Goal: Book appointment/travel/reservation

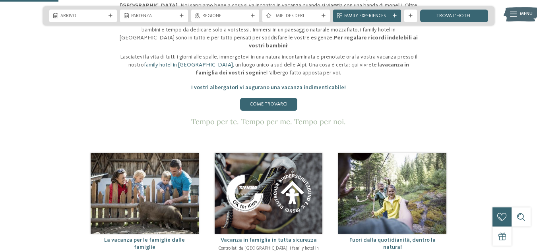
scroll to position [119, 0]
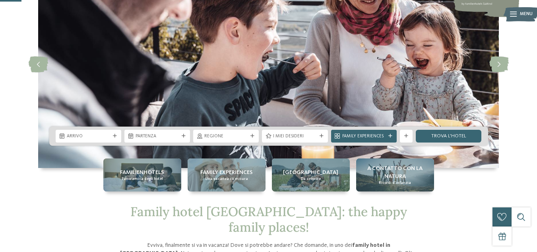
scroll to position [119, 0]
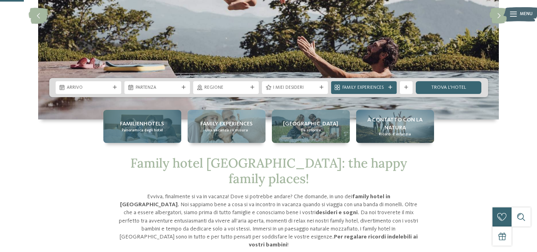
click at [150, 129] on span "Panoramica degli hotel" at bounding box center [142, 130] width 41 height 5
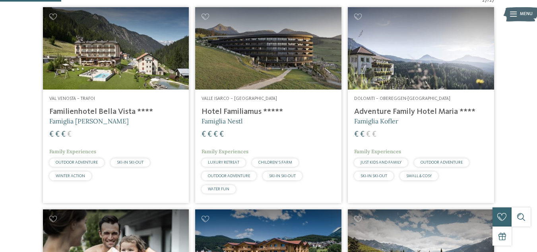
scroll to position [159, 0]
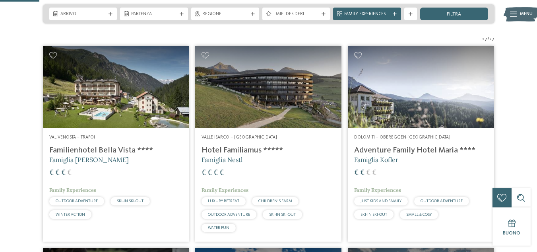
click at [238, 99] on img at bounding box center [268, 87] width 146 height 82
click at [116, 91] on img at bounding box center [116, 87] width 146 height 82
click at [428, 107] on img at bounding box center [421, 87] width 146 height 82
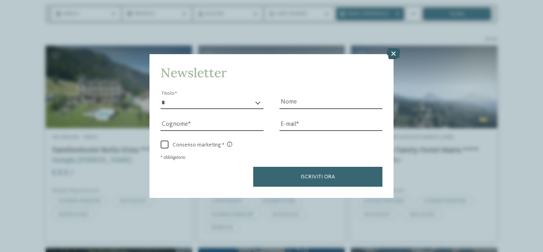
click at [395, 54] on icon at bounding box center [394, 53] width 14 height 11
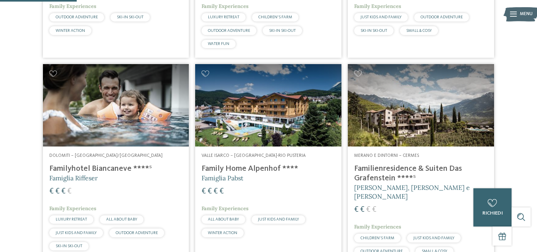
scroll to position [358, 0]
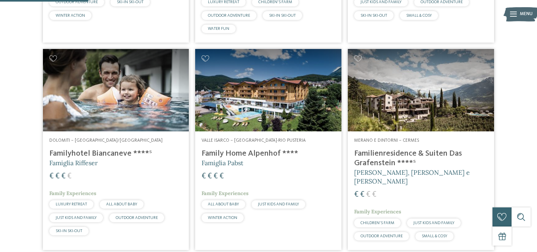
click at [119, 108] on img at bounding box center [116, 90] width 146 height 82
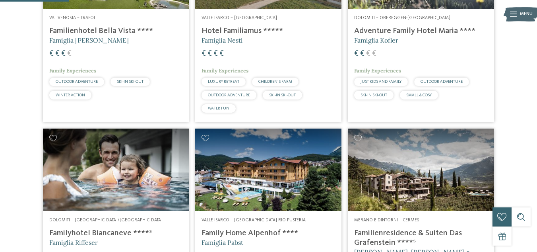
click at [398, 170] on img at bounding box center [421, 169] width 146 height 82
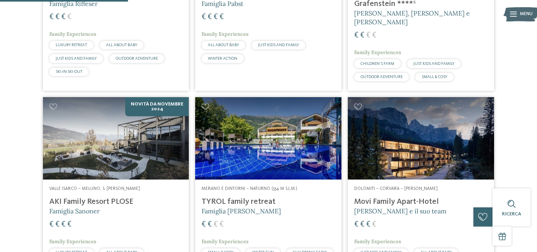
scroll to position [557, 0]
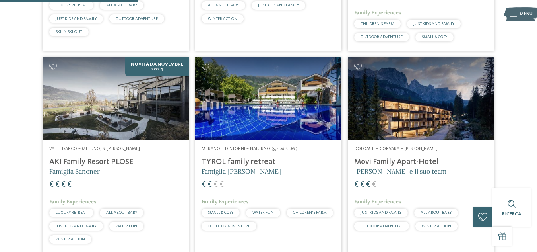
click at [416, 109] on img at bounding box center [421, 98] width 146 height 82
click at [253, 115] on img at bounding box center [268, 98] width 146 height 82
click at [83, 95] on img at bounding box center [116, 98] width 146 height 82
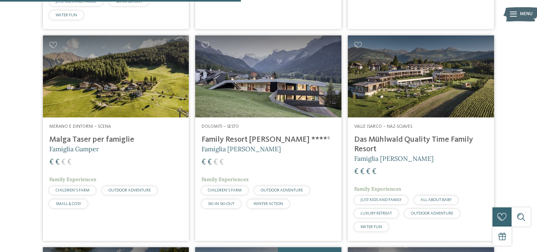
scroll to position [994, 0]
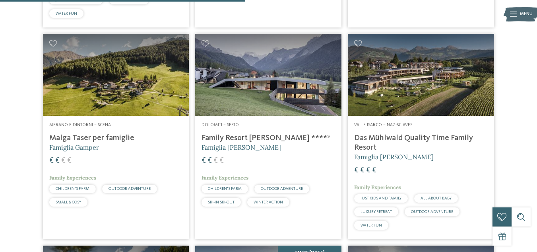
click at [107, 89] on img at bounding box center [116, 75] width 146 height 82
click at [277, 94] on img at bounding box center [268, 75] width 146 height 82
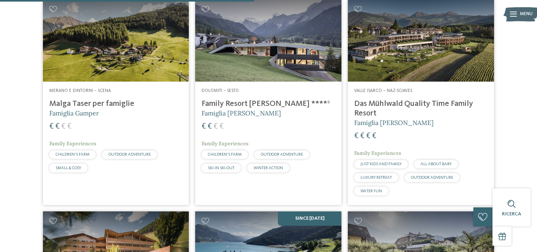
scroll to position [915, 0]
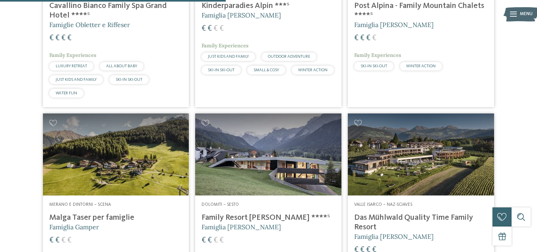
click at [277, 155] on img at bounding box center [268, 154] width 146 height 82
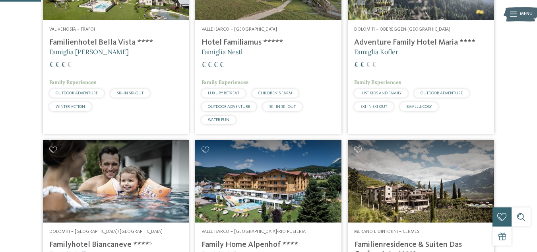
scroll to position [0, 0]
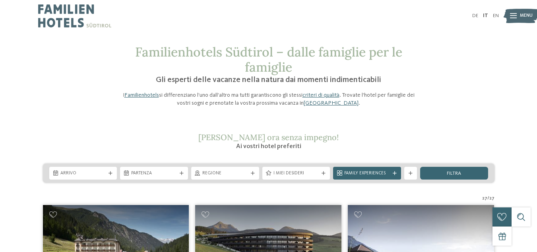
click at [394, 171] on icon at bounding box center [395, 173] width 4 height 4
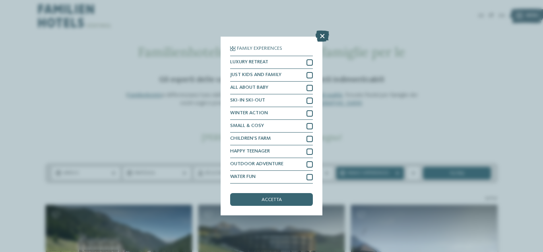
click at [326, 34] on icon at bounding box center [323, 36] width 14 height 11
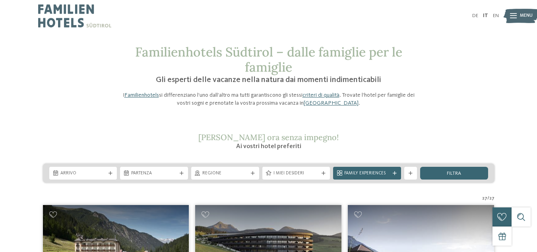
click at [397, 172] on icon at bounding box center [395, 173] width 4 height 4
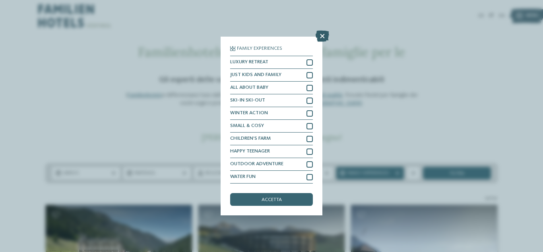
click at [322, 35] on icon at bounding box center [323, 36] width 14 height 11
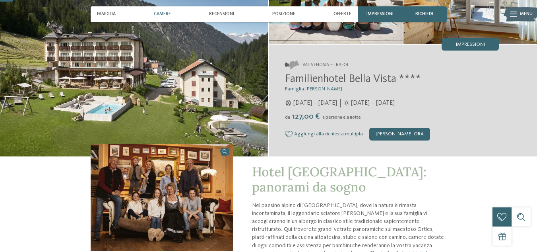
scroll to position [40, 0]
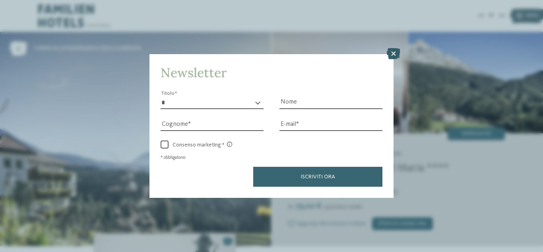
click at [396, 51] on icon at bounding box center [394, 53] width 14 height 11
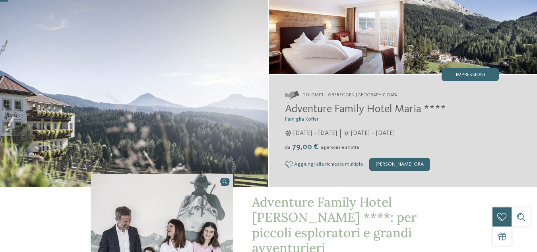
scroll to position [80, 0]
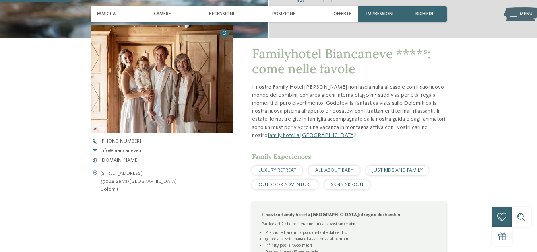
scroll to position [199, 0]
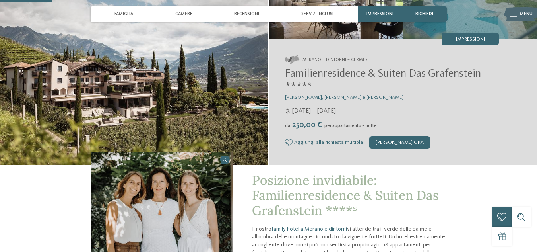
scroll to position [40, 0]
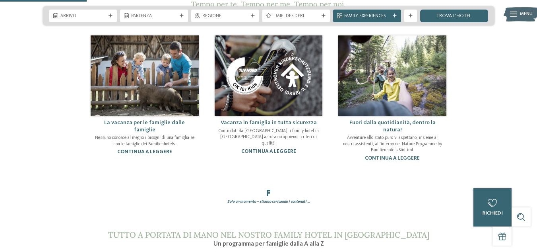
scroll to position [437, 0]
